Goal: Transaction & Acquisition: Obtain resource

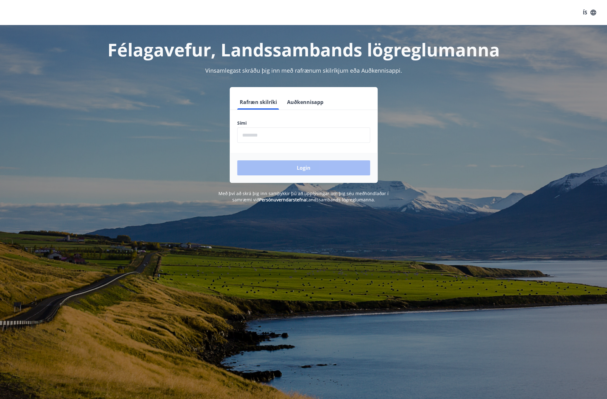
click at [262, 134] on input "phone" at bounding box center [303, 135] width 133 height 15
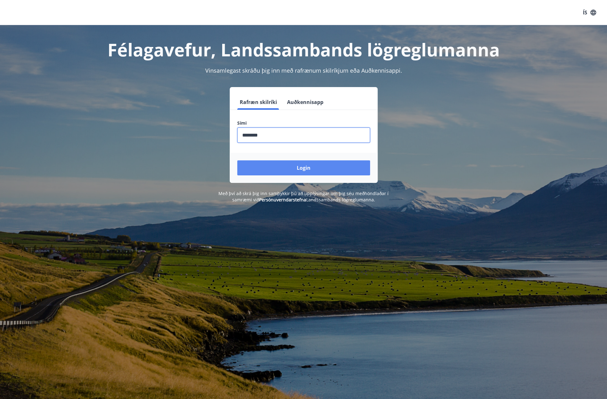
type input "********"
click at [287, 166] on button "Login" at bounding box center [303, 167] width 133 height 15
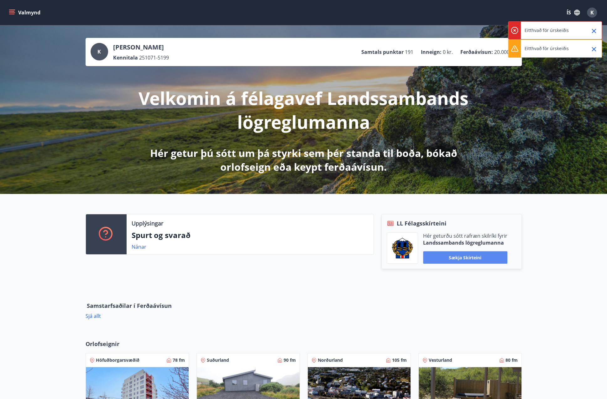
click at [472, 257] on button "Sækja skírteini" at bounding box center [465, 257] width 84 height 13
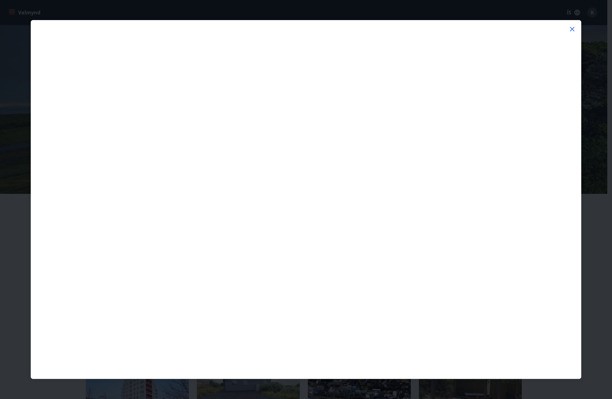
click at [572, 30] on icon at bounding box center [572, 29] width 4 height 4
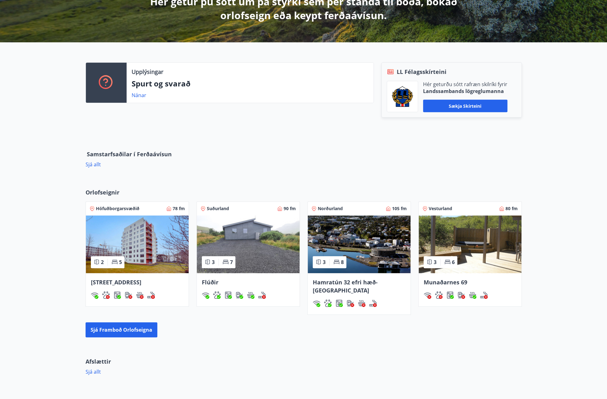
scroll to position [157, 0]
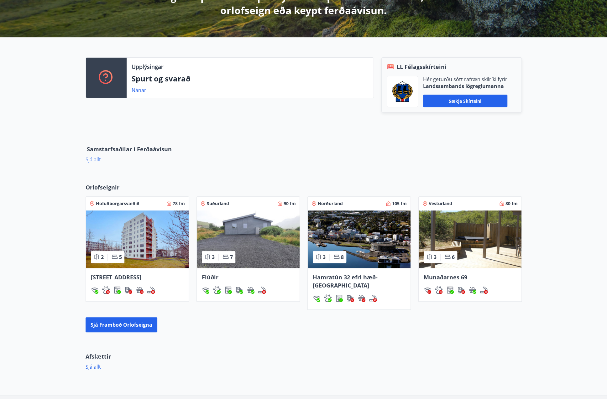
click at [94, 159] on link "Sjá allt" at bounding box center [93, 159] width 15 height 7
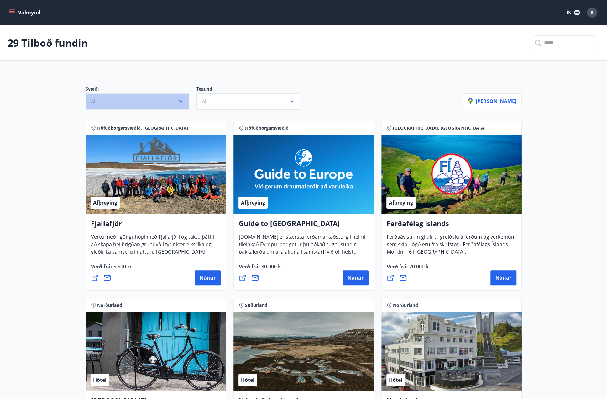
click at [178, 102] on icon "button" at bounding box center [181, 102] width 8 height 8
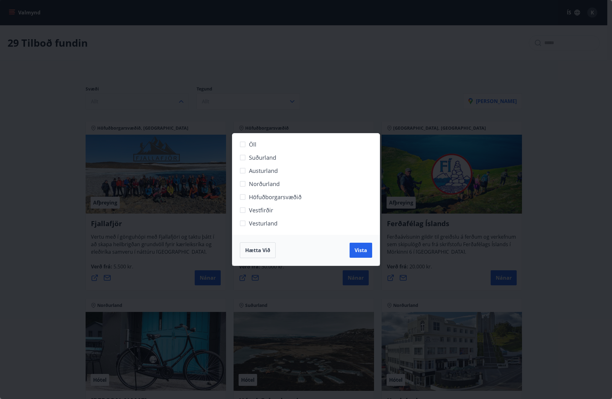
click at [246, 180] on label "Austurland" at bounding box center [301, 173] width 131 height 13
click at [360, 250] on span "Vista" at bounding box center [360, 250] width 13 height 7
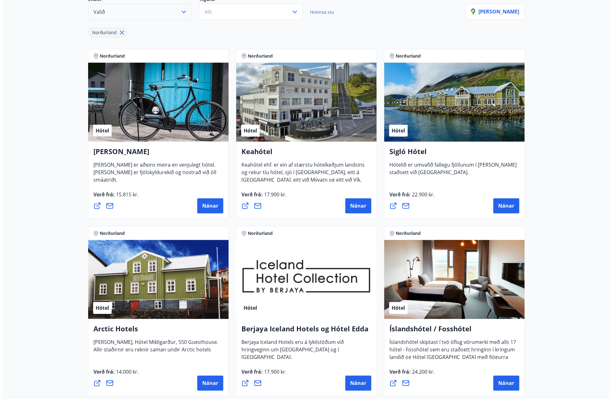
scroll to position [94, 0]
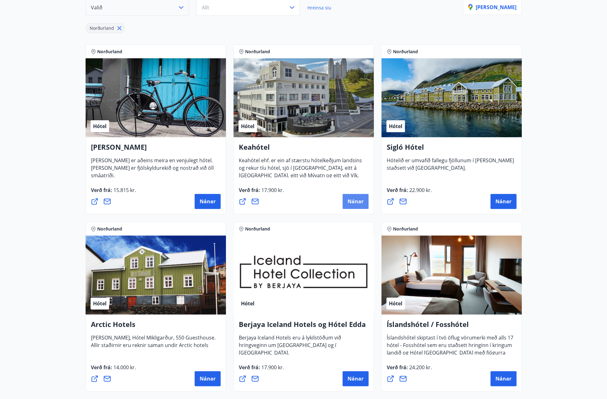
click at [353, 198] on span "Nánar" at bounding box center [355, 201] width 16 height 7
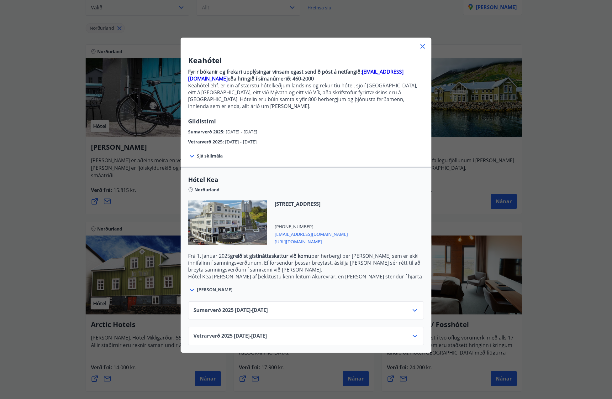
click at [412, 335] on icon at bounding box center [414, 336] width 4 height 3
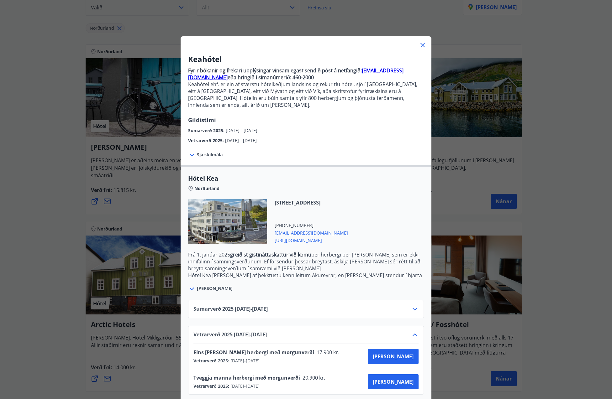
scroll to position [2, 0]
click at [411, 305] on icon at bounding box center [415, 309] width 8 height 8
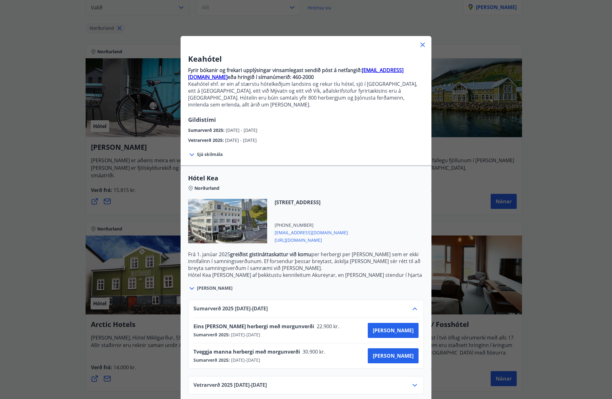
click at [412, 300] on div "Sumarverð [PHONE_NUMBER][DATE] - [DATE] Eins [PERSON_NAME] herbergi með morgunv…" at bounding box center [306, 334] width 236 height 69
click at [413, 305] on icon at bounding box center [415, 309] width 8 height 8
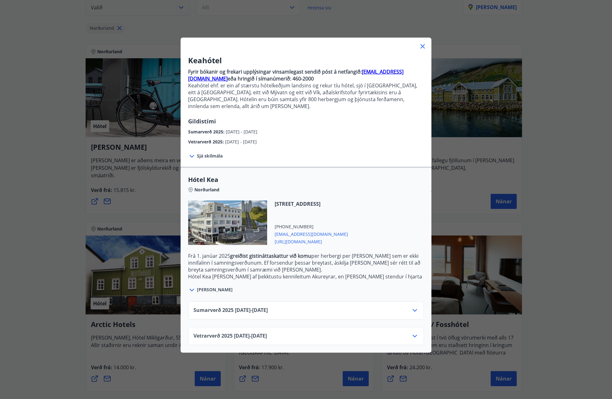
click at [411, 332] on icon at bounding box center [415, 336] width 8 height 8
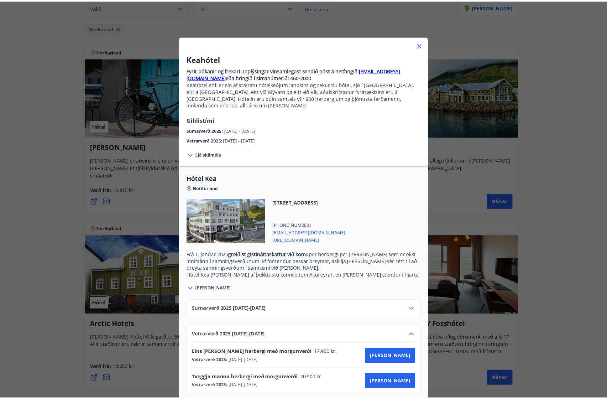
scroll to position [2, 0]
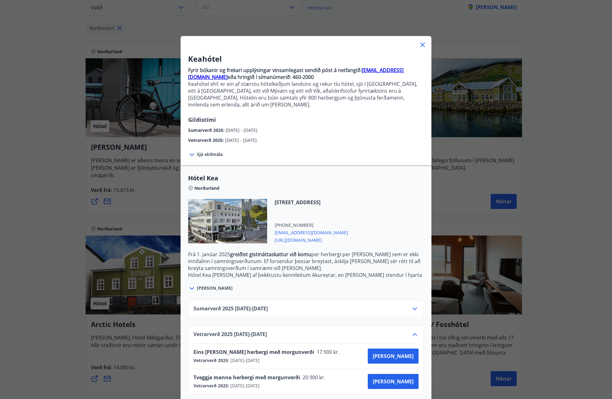
click at [422, 46] on icon at bounding box center [423, 45] width 8 height 8
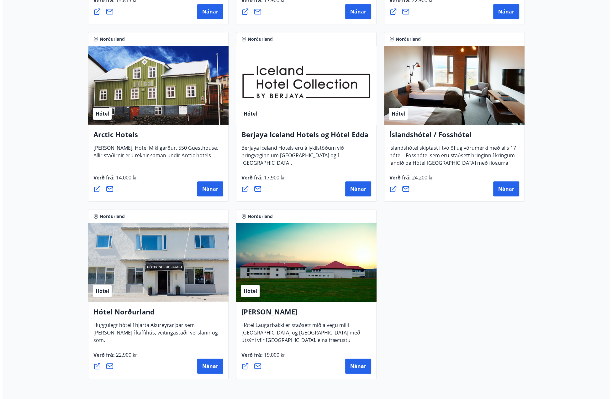
scroll to position [313, 0]
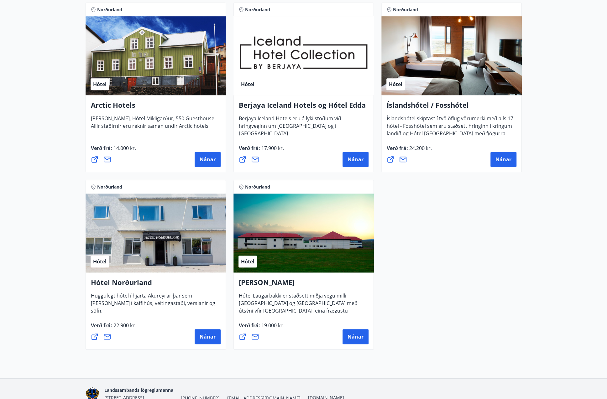
click at [141, 258] on div "Hótel" at bounding box center [156, 233] width 140 height 79
click at [212, 336] on span "Nánar" at bounding box center [208, 336] width 16 height 7
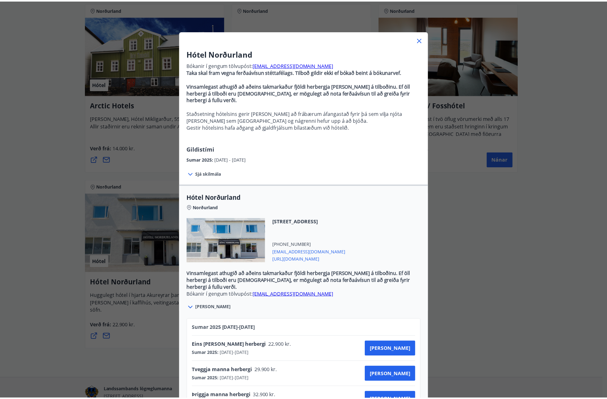
scroll to position [0, 0]
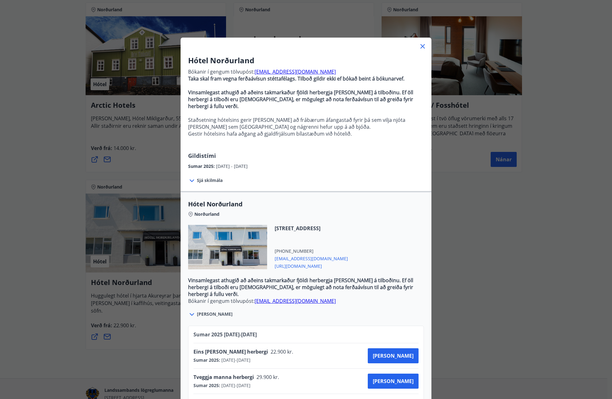
click at [422, 46] on icon at bounding box center [423, 47] width 8 height 8
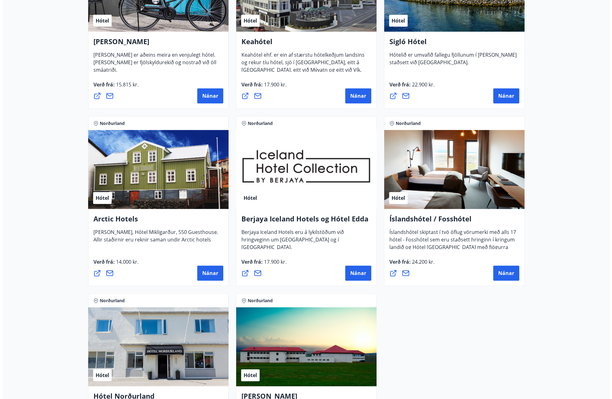
scroll to position [125, 0]
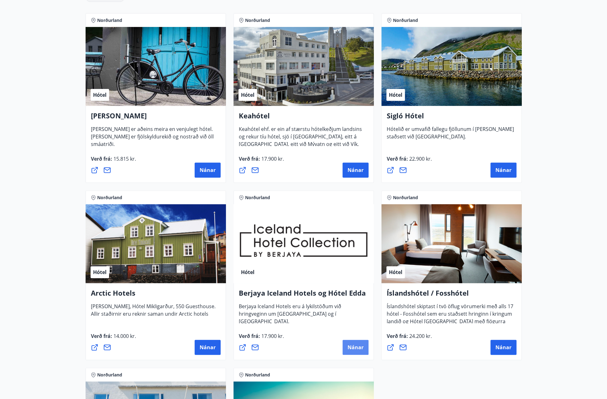
click at [356, 345] on span "Nánar" at bounding box center [355, 347] width 16 height 7
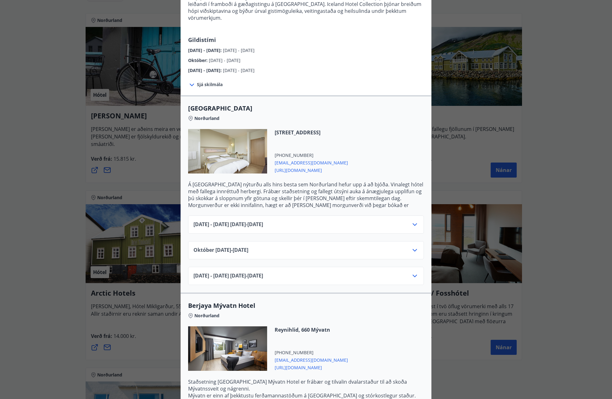
scroll to position [63, 0]
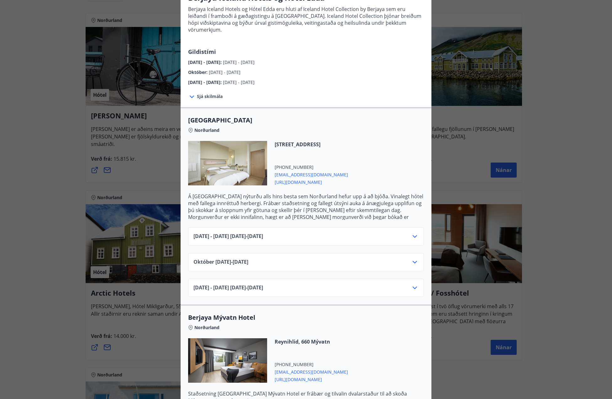
click at [411, 258] on icon at bounding box center [415, 262] width 8 height 8
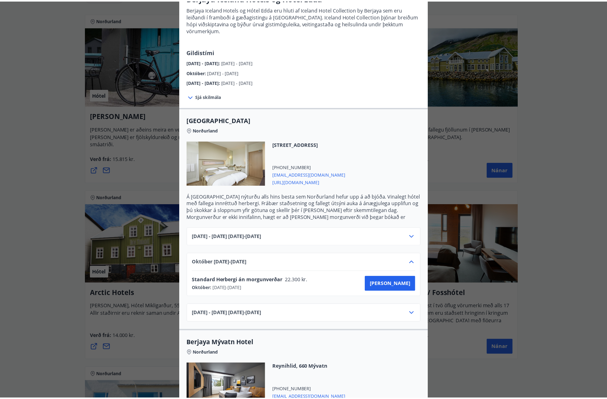
scroll to position [0, 0]
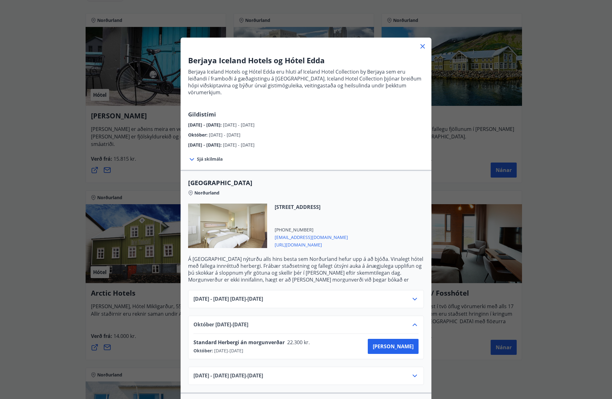
click at [419, 45] on icon at bounding box center [423, 47] width 8 height 8
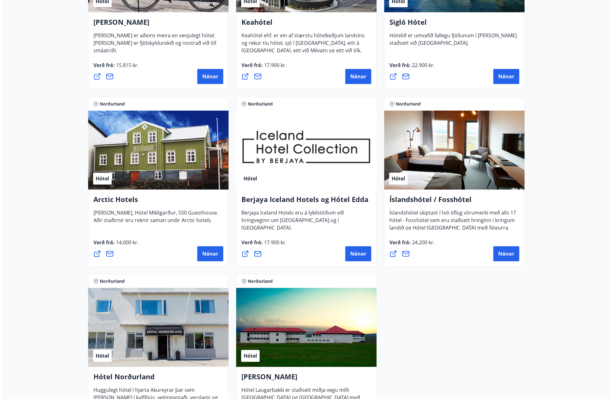
scroll to position [219, 0]
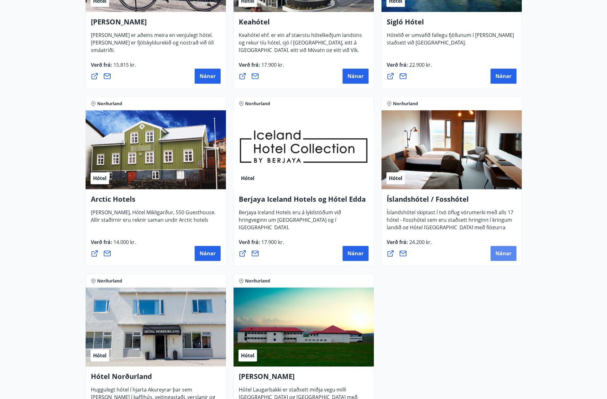
click at [499, 253] on span "Nánar" at bounding box center [503, 253] width 16 height 7
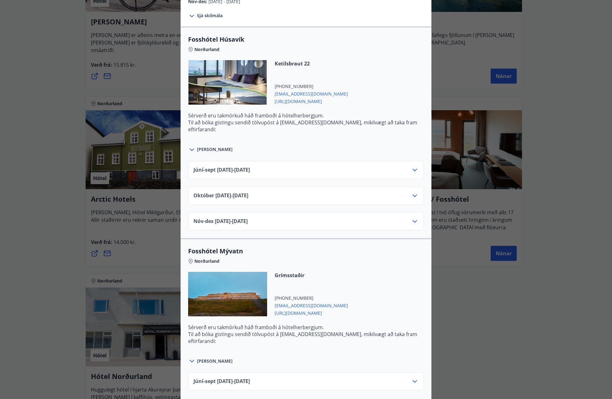
scroll to position [223, 0]
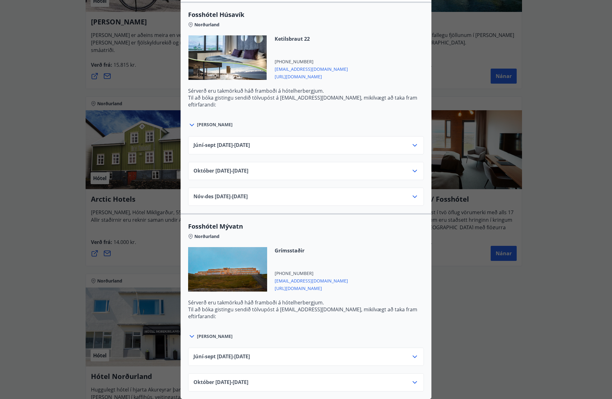
click at [413, 379] on icon at bounding box center [415, 383] width 8 height 8
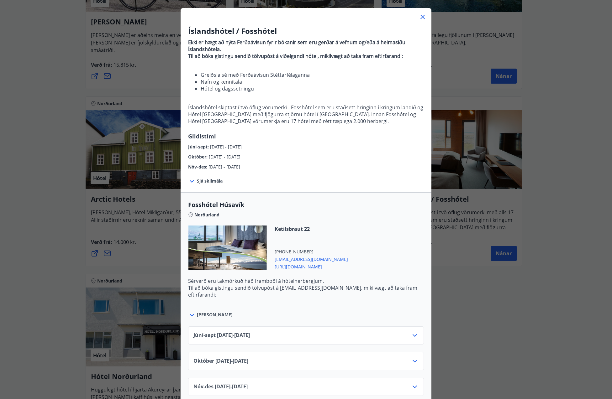
scroll to position [186, 0]
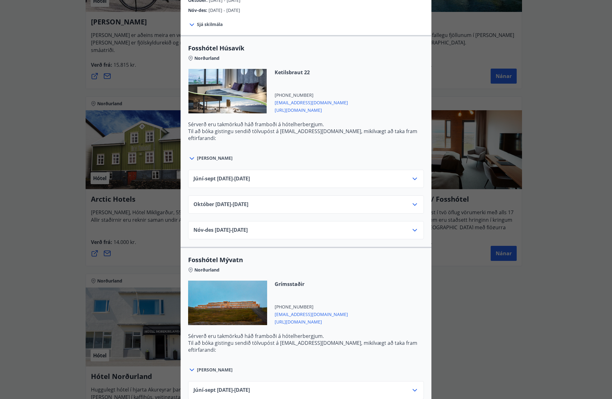
click at [412, 204] on icon at bounding box center [414, 204] width 4 height 3
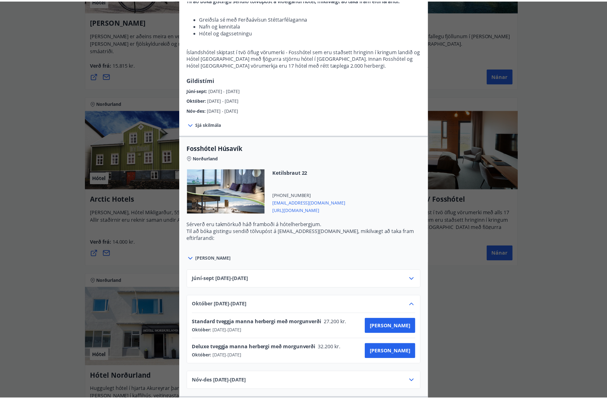
scroll to position [0, 0]
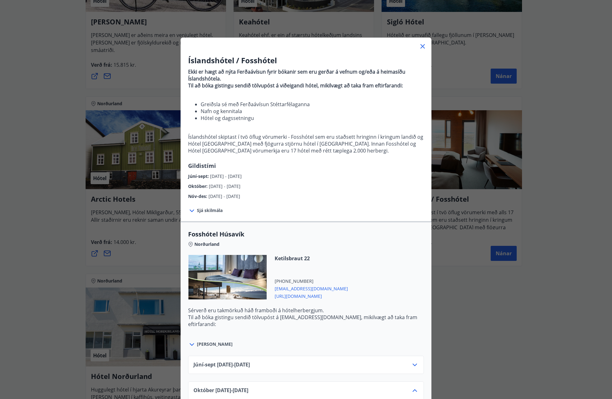
click at [422, 46] on icon at bounding box center [423, 47] width 8 height 8
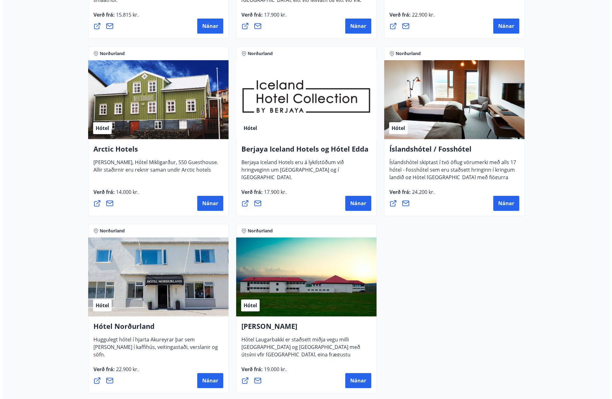
scroll to position [345, 0]
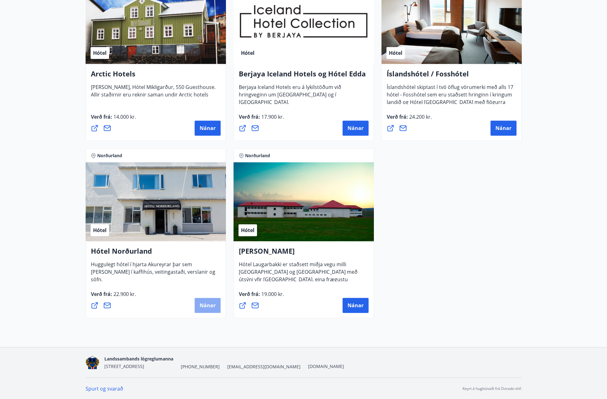
click at [207, 305] on span "Nánar" at bounding box center [208, 305] width 16 height 7
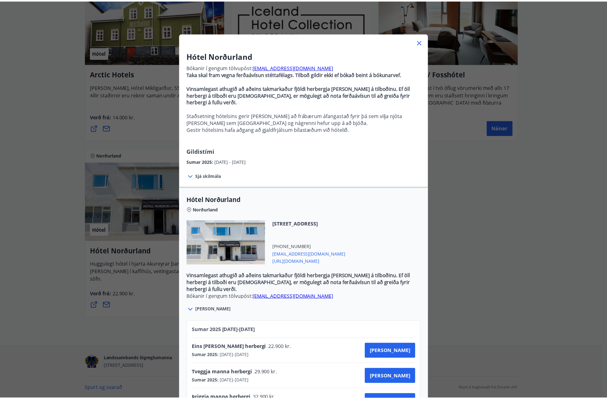
scroll to position [0, 0]
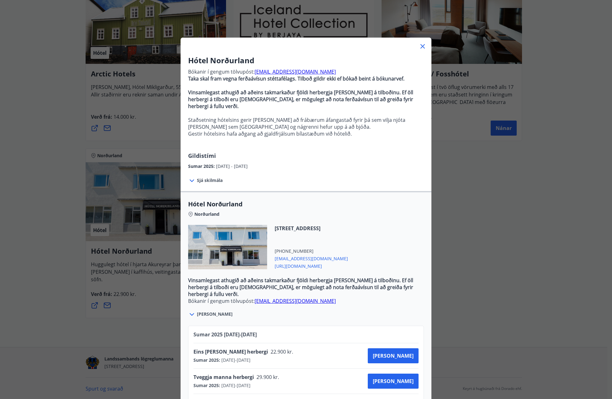
click at [421, 48] on icon at bounding box center [422, 46] width 4 height 4
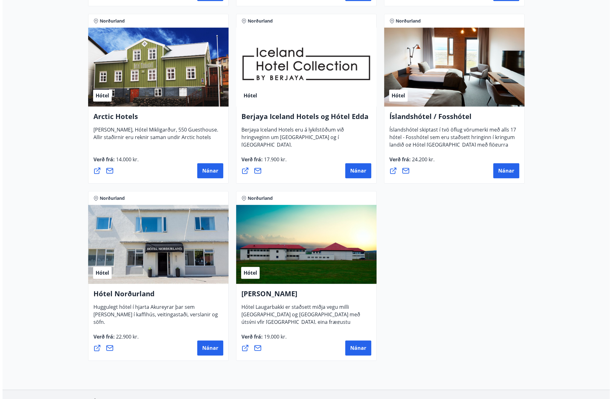
scroll to position [219, 0]
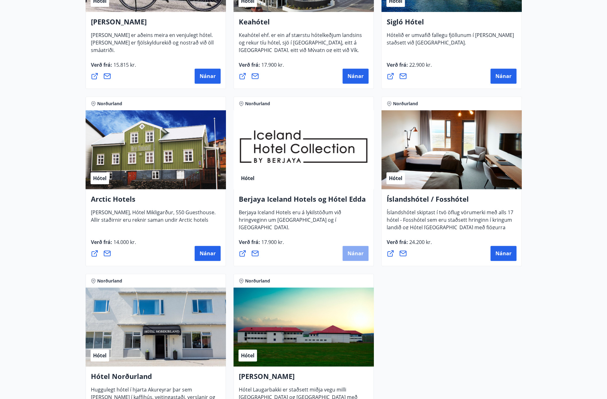
click at [358, 249] on button "Nánar" at bounding box center [355, 253] width 26 height 15
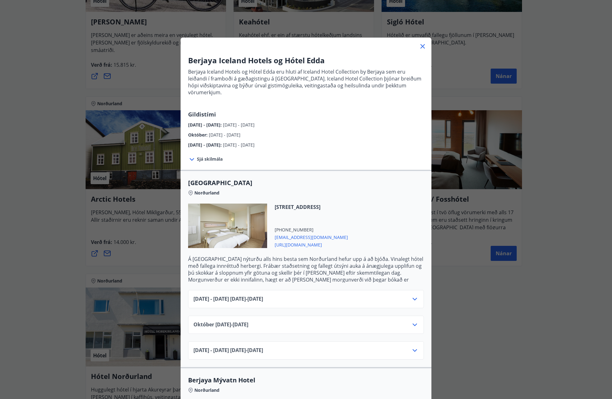
scroll to position [94, 0]
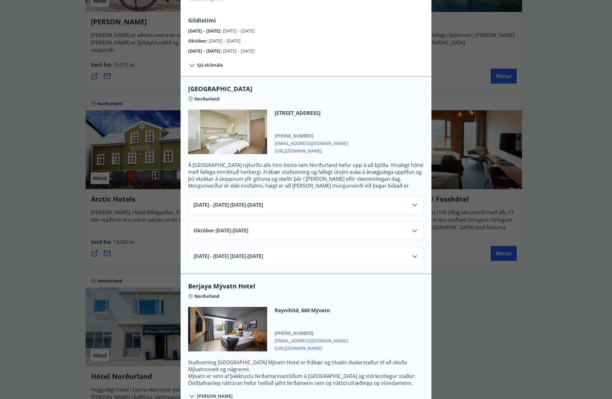
click at [414, 227] on icon at bounding box center [415, 231] width 8 height 8
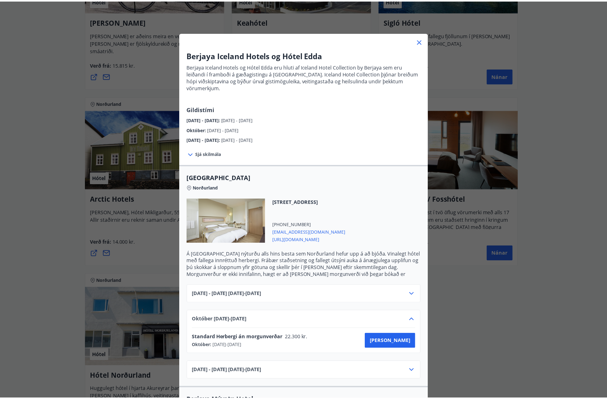
scroll to position [0, 0]
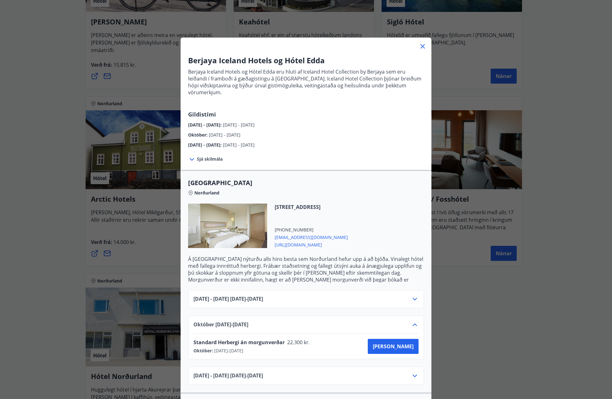
click at [420, 48] on icon at bounding box center [423, 47] width 8 height 8
